Goal: Information Seeking & Learning: Check status

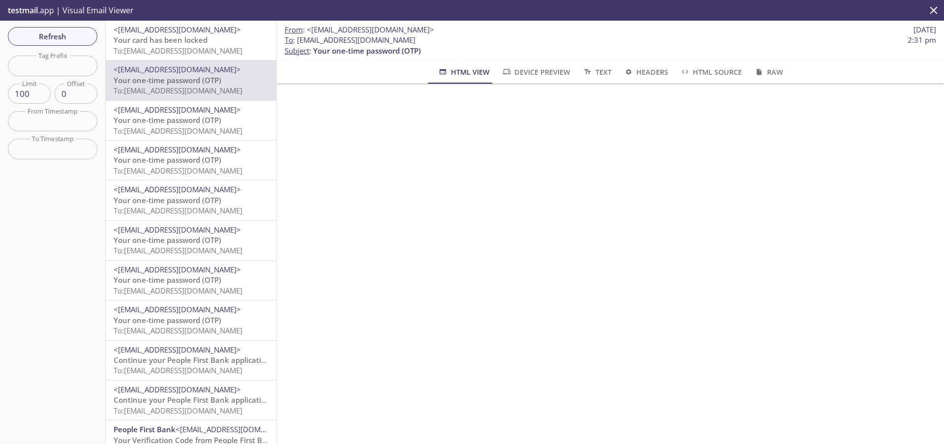
click at [152, 50] on span "To: [EMAIL_ADDRESS][DOMAIN_NAME]" at bounding box center [178, 51] width 129 height 10
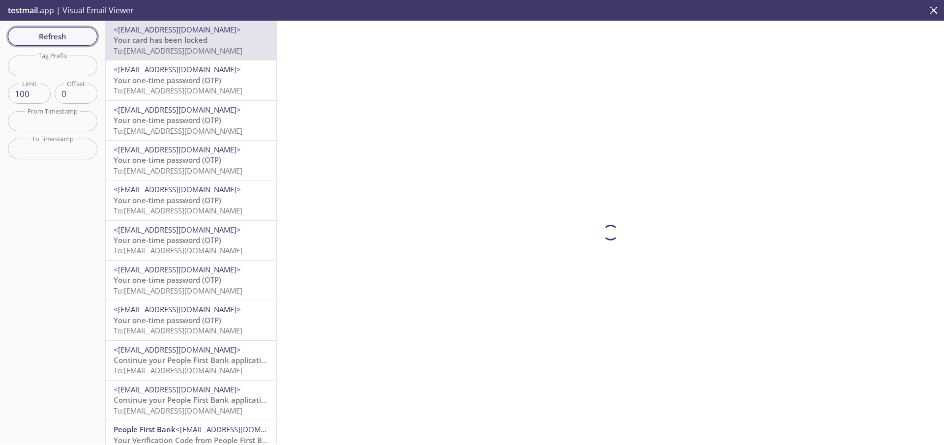
click at [56, 33] on span "Refresh" at bounding box center [53, 36] width 74 height 13
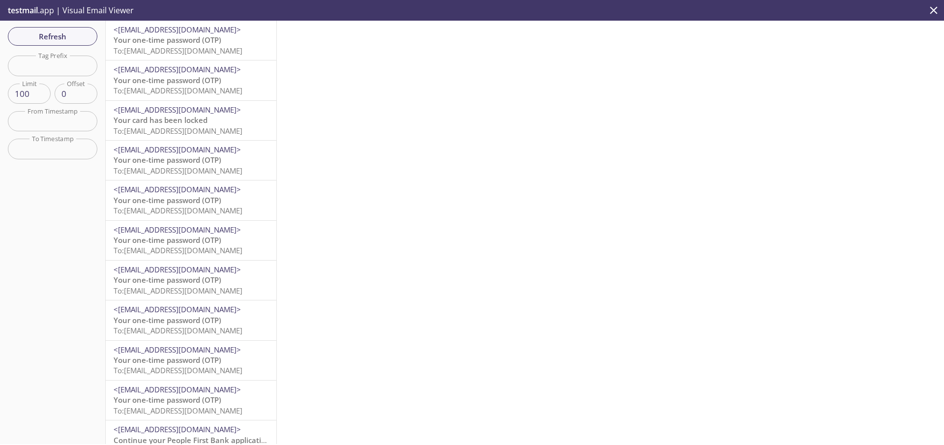
click at [176, 54] on span "To: [EMAIL_ADDRESS][DOMAIN_NAME]" at bounding box center [178, 51] width 129 height 10
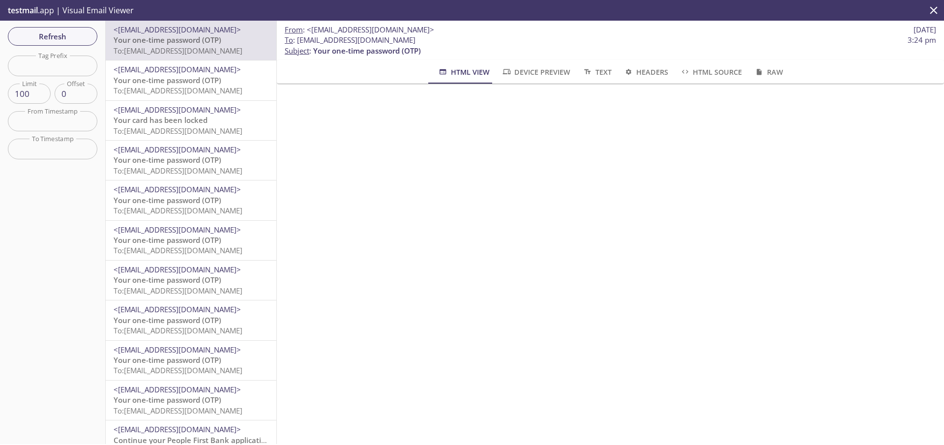
click at [196, 57] on div "<[EMAIL_ADDRESS][DOMAIN_NAME]> Your one-time password (OTP) To: [EMAIL_ADDRESS]…" at bounding box center [191, 40] width 171 height 39
click at [61, 34] on span "Refresh" at bounding box center [53, 36] width 74 height 13
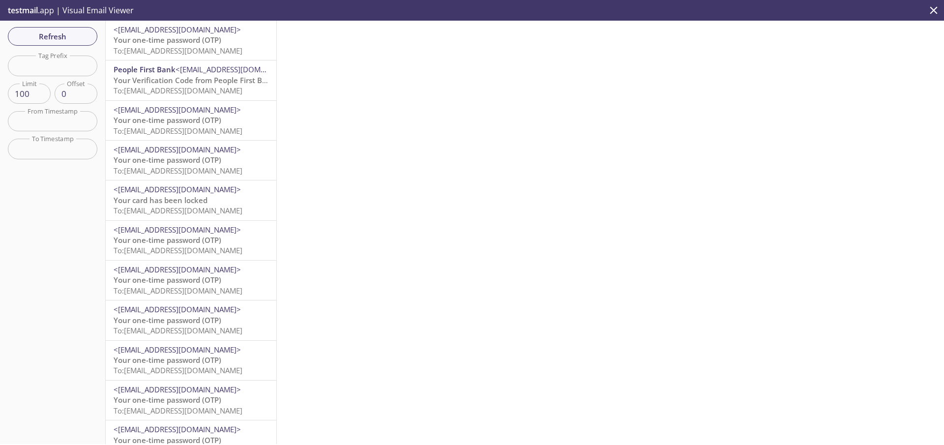
click at [155, 40] on span "Your one-time password (OTP)" at bounding box center [168, 40] width 108 height 10
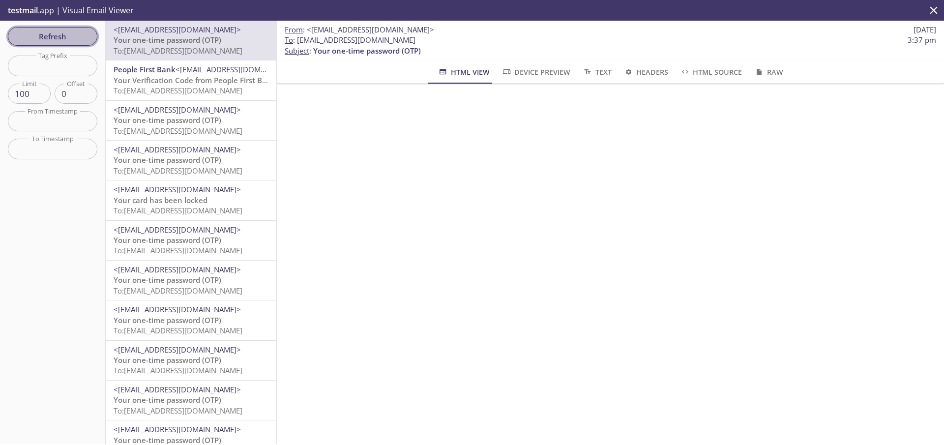
click at [65, 33] on span "Refresh" at bounding box center [53, 36] width 74 height 13
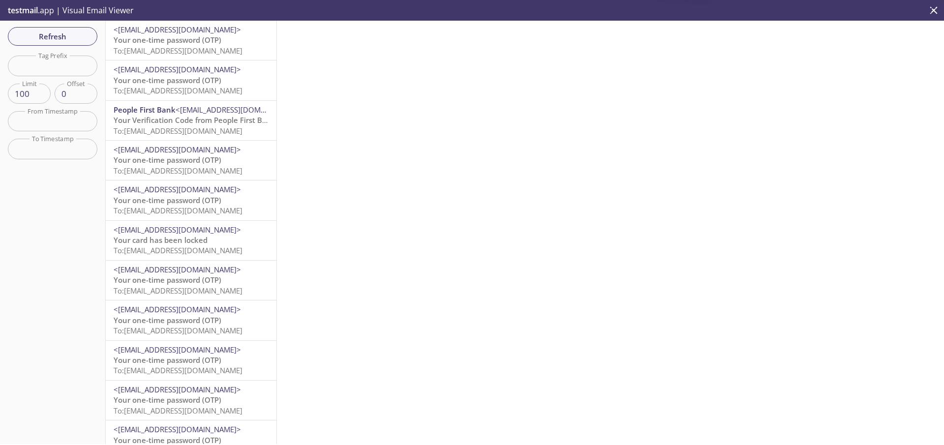
click at [172, 52] on span "To: [EMAIL_ADDRESS][DOMAIN_NAME]" at bounding box center [178, 51] width 129 height 10
